Goal: Find specific page/section: Find specific page/section

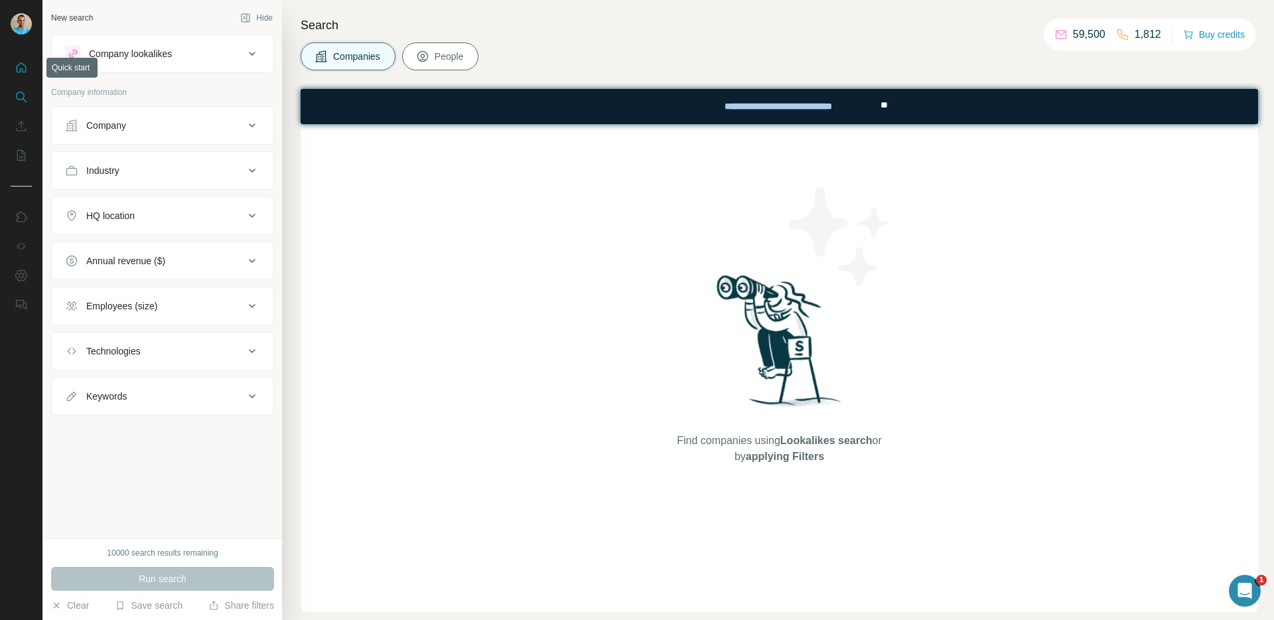
click at [19, 70] on icon "Quick start" at bounding box center [21, 67] width 13 height 13
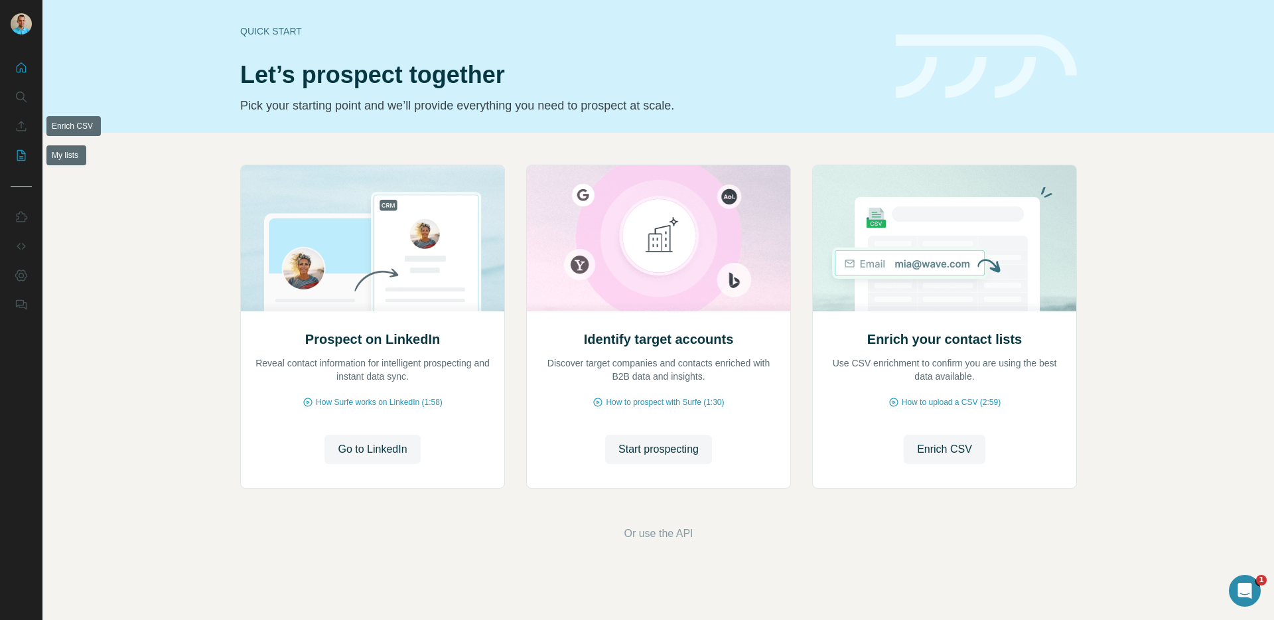
click at [23, 153] on icon "My lists" at bounding box center [21, 155] width 13 height 13
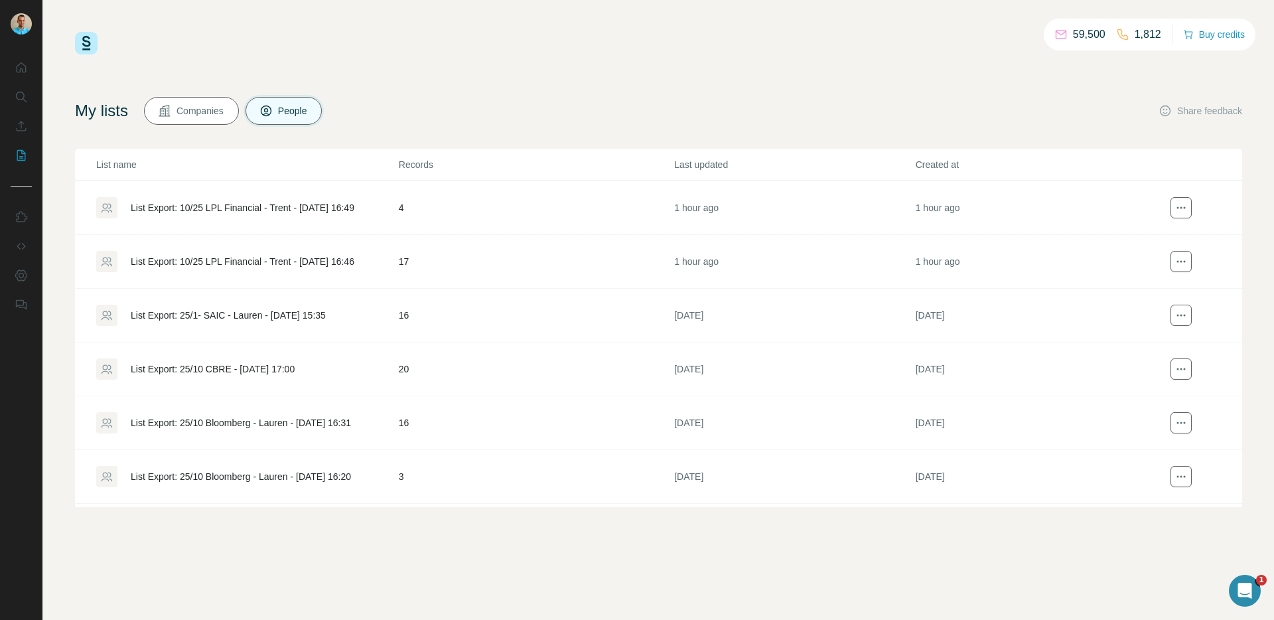
click at [201, 206] on div "List Export: 10/25 LPL Financial - Trent - [DATE] 16:49" at bounding box center [243, 207] width 224 height 13
